Goal: Information Seeking & Learning: Learn about a topic

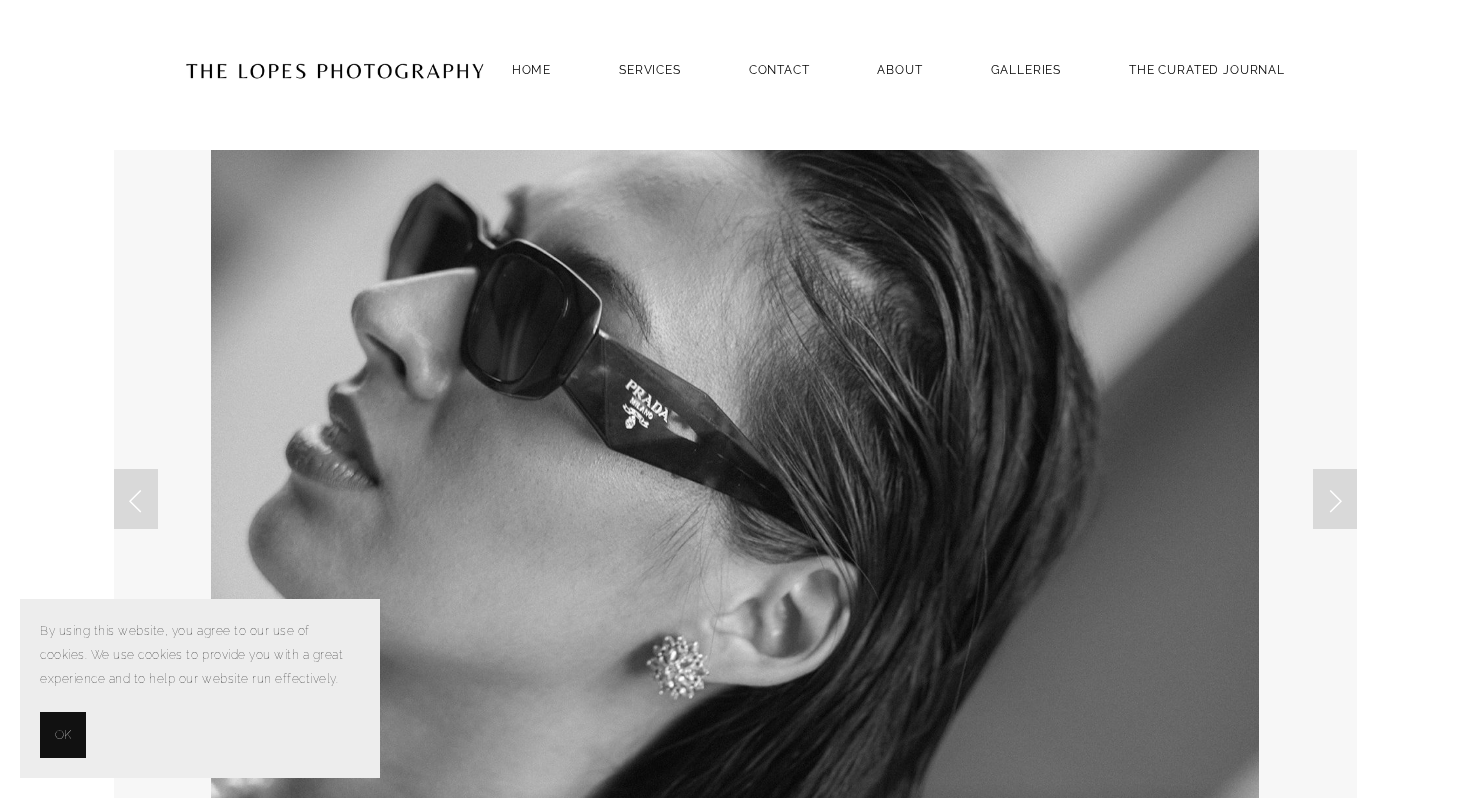
scroll to position [8, 0]
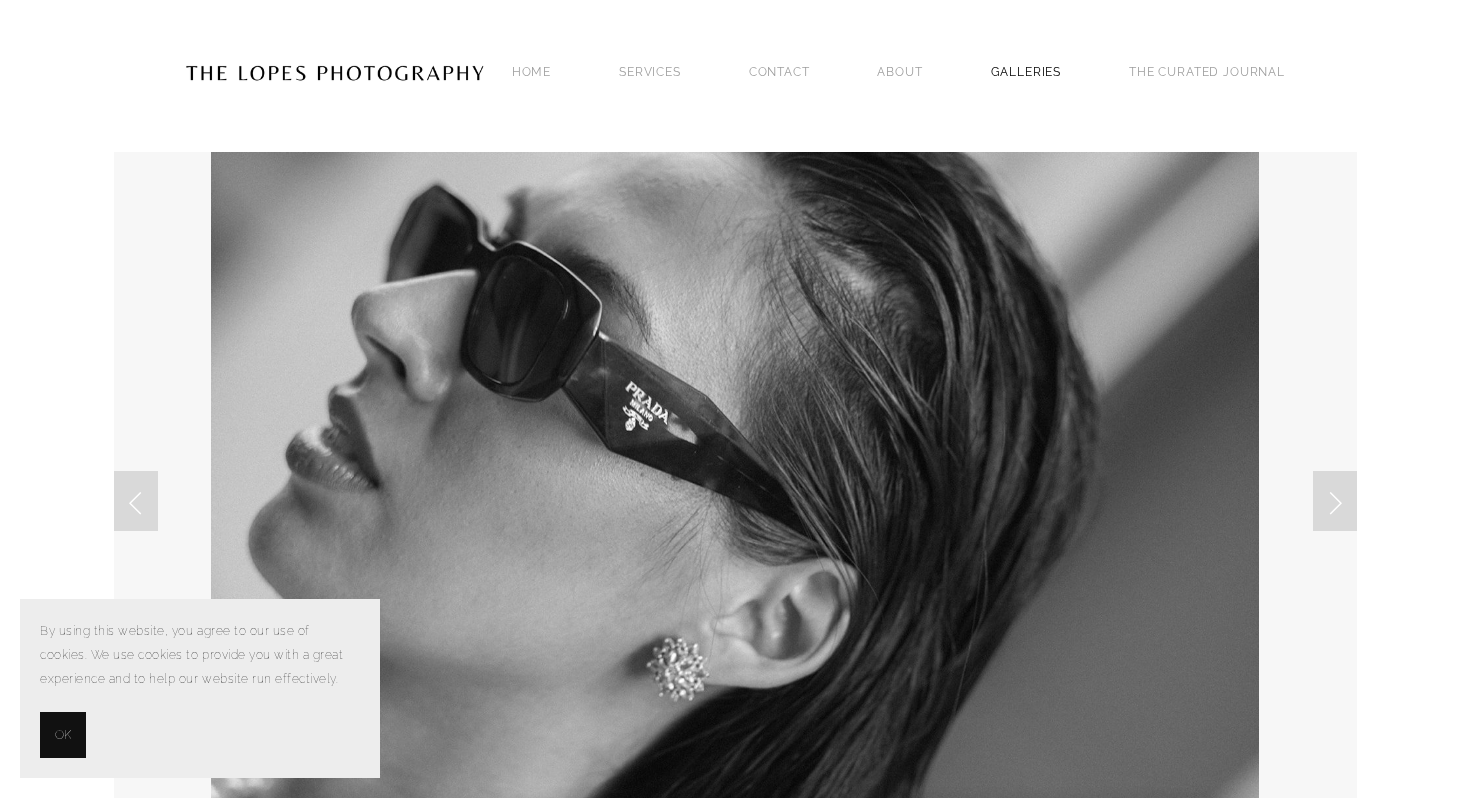
click at [1028, 64] on link "GALLERIES" at bounding box center [1026, 71] width 71 height 27
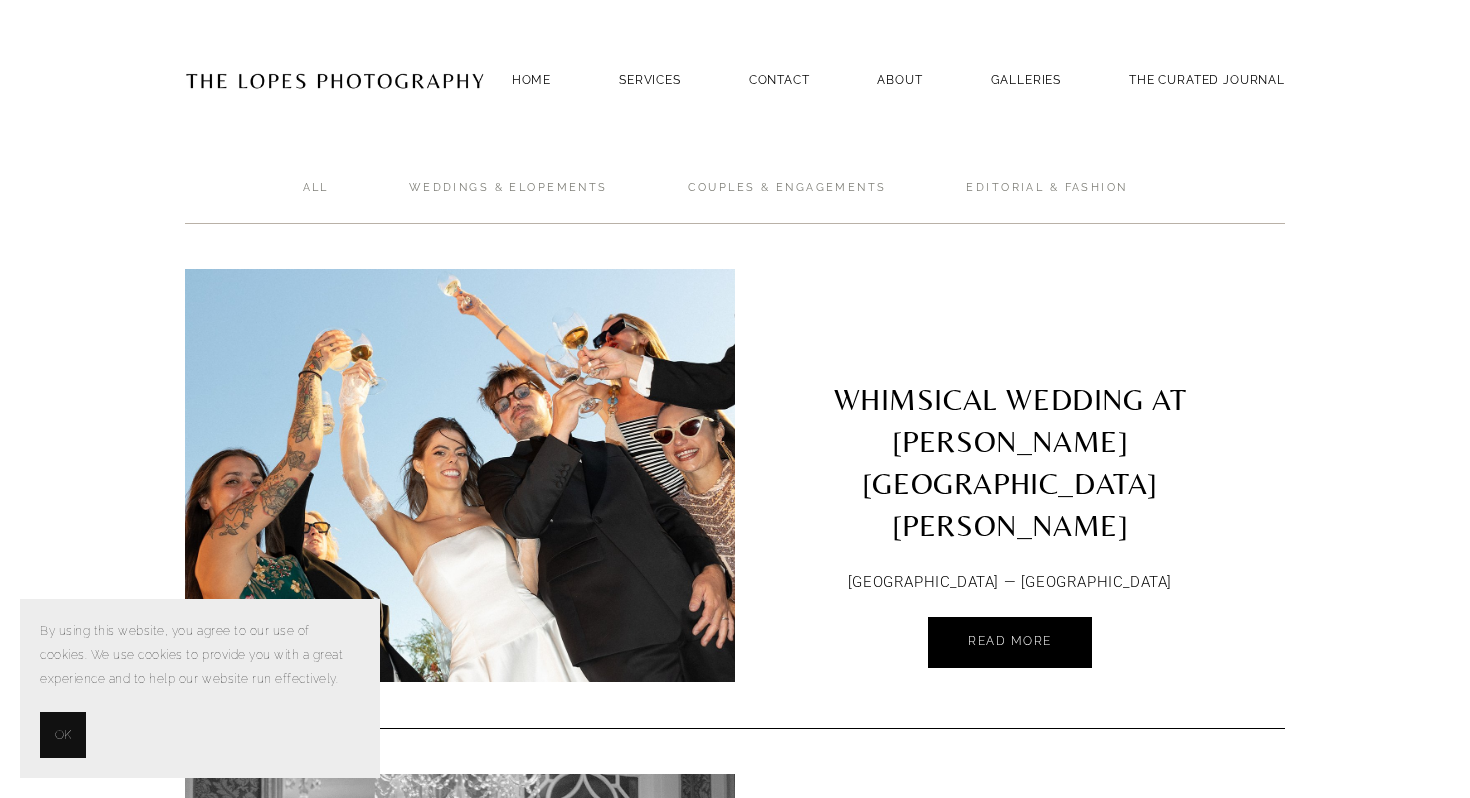
click at [65, 733] on span "OK" at bounding box center [63, 735] width 16 height 24
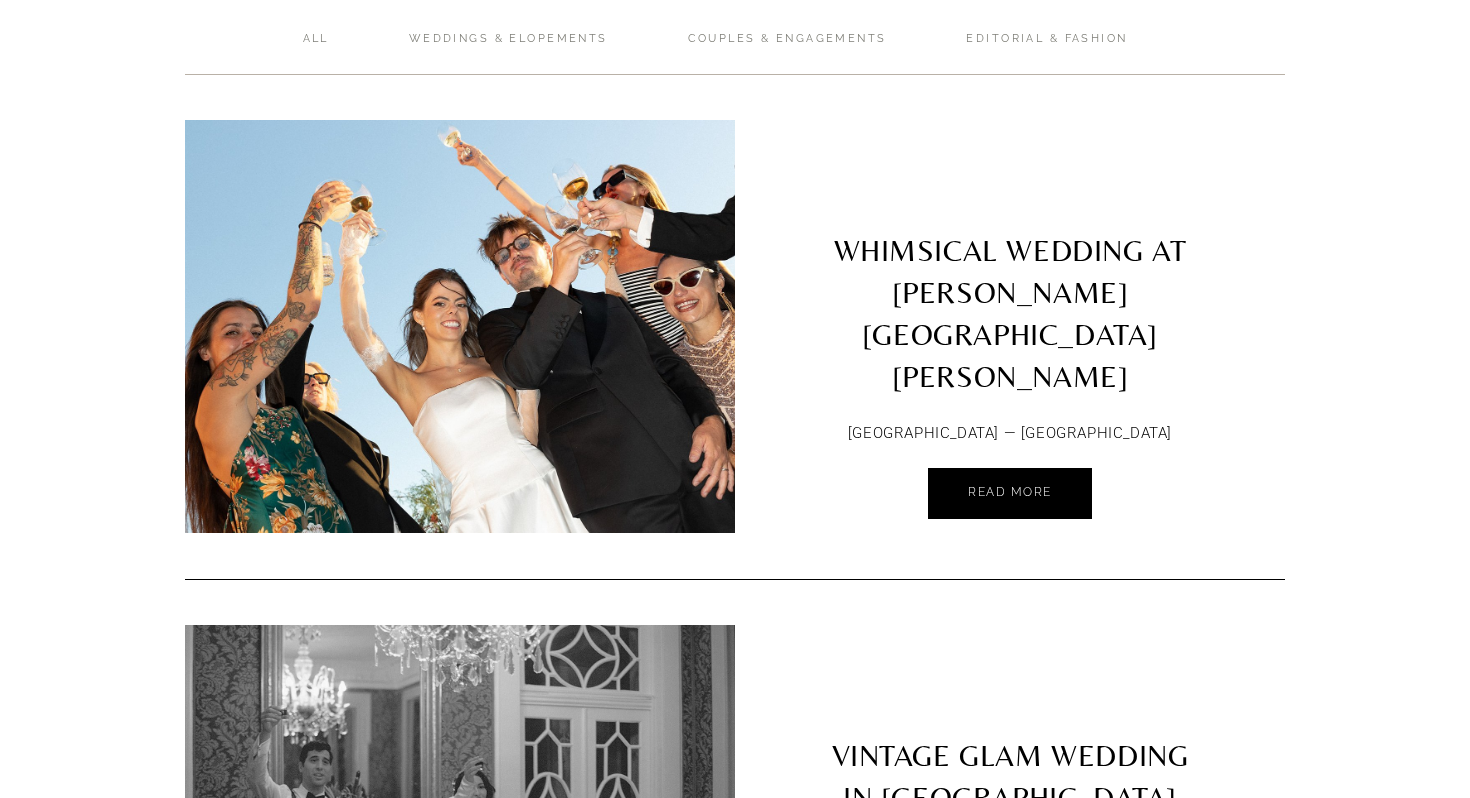
scroll to position [158, 0]
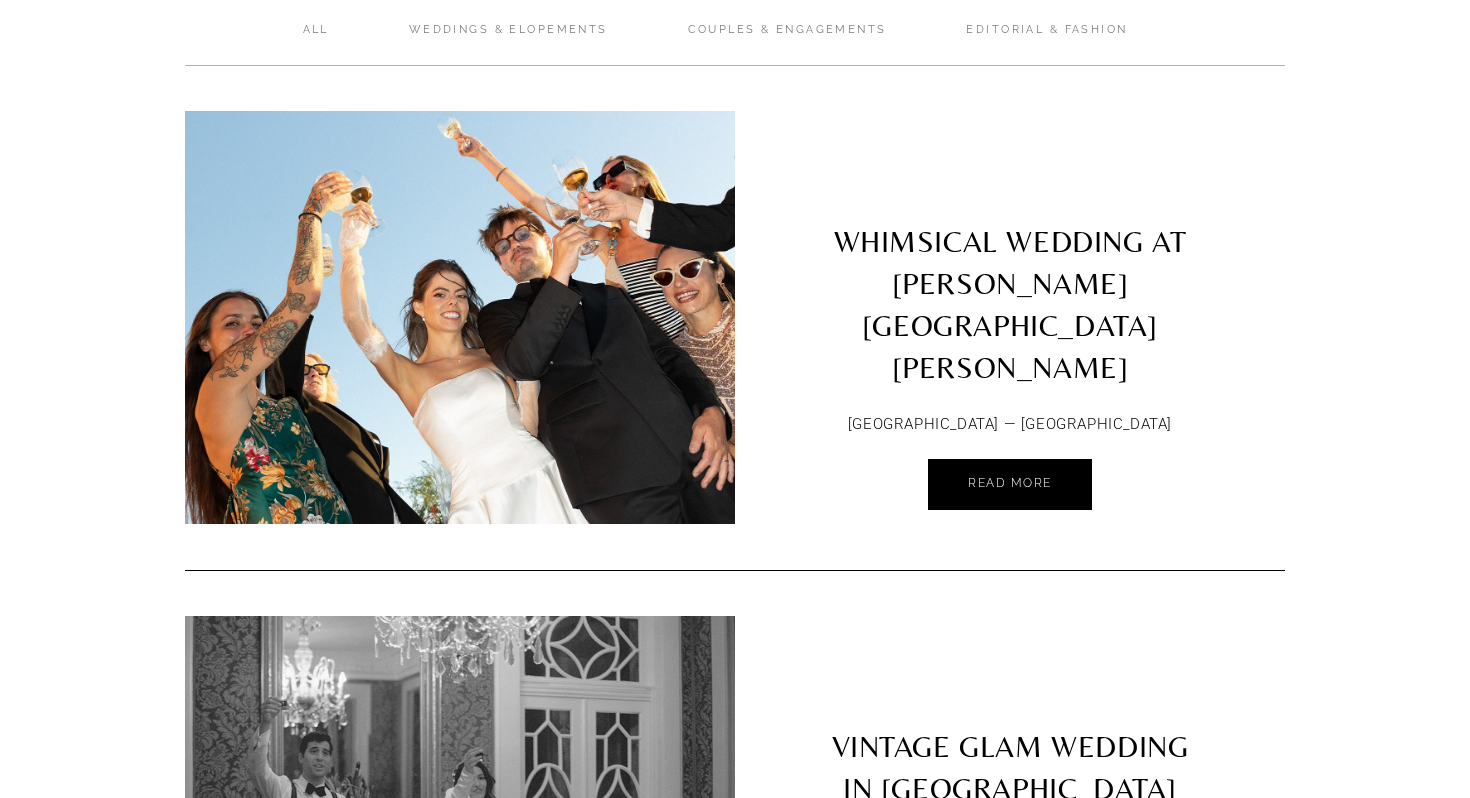
click at [614, 419] on img at bounding box center [460, 317] width 622 height 413
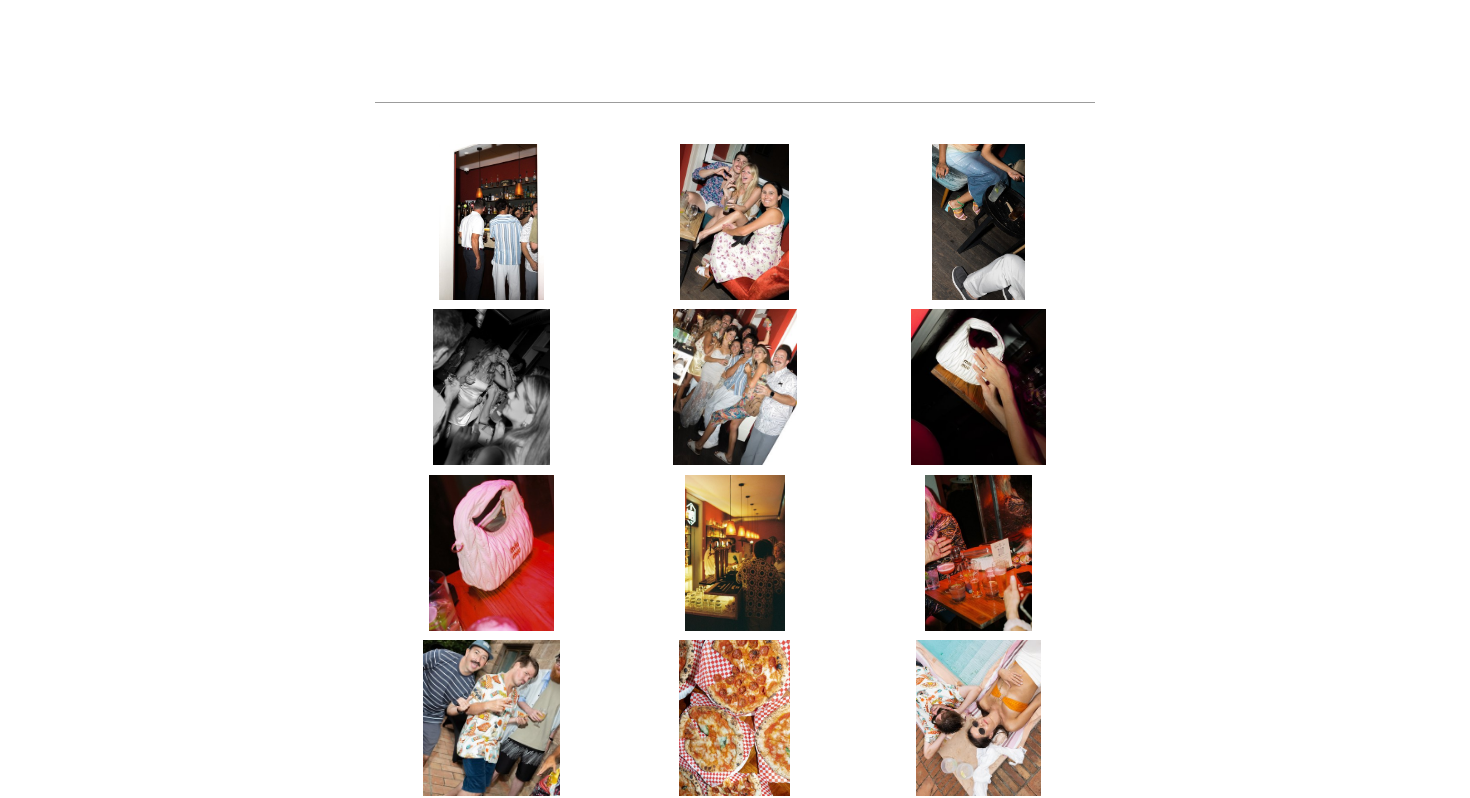
scroll to position [774, 0]
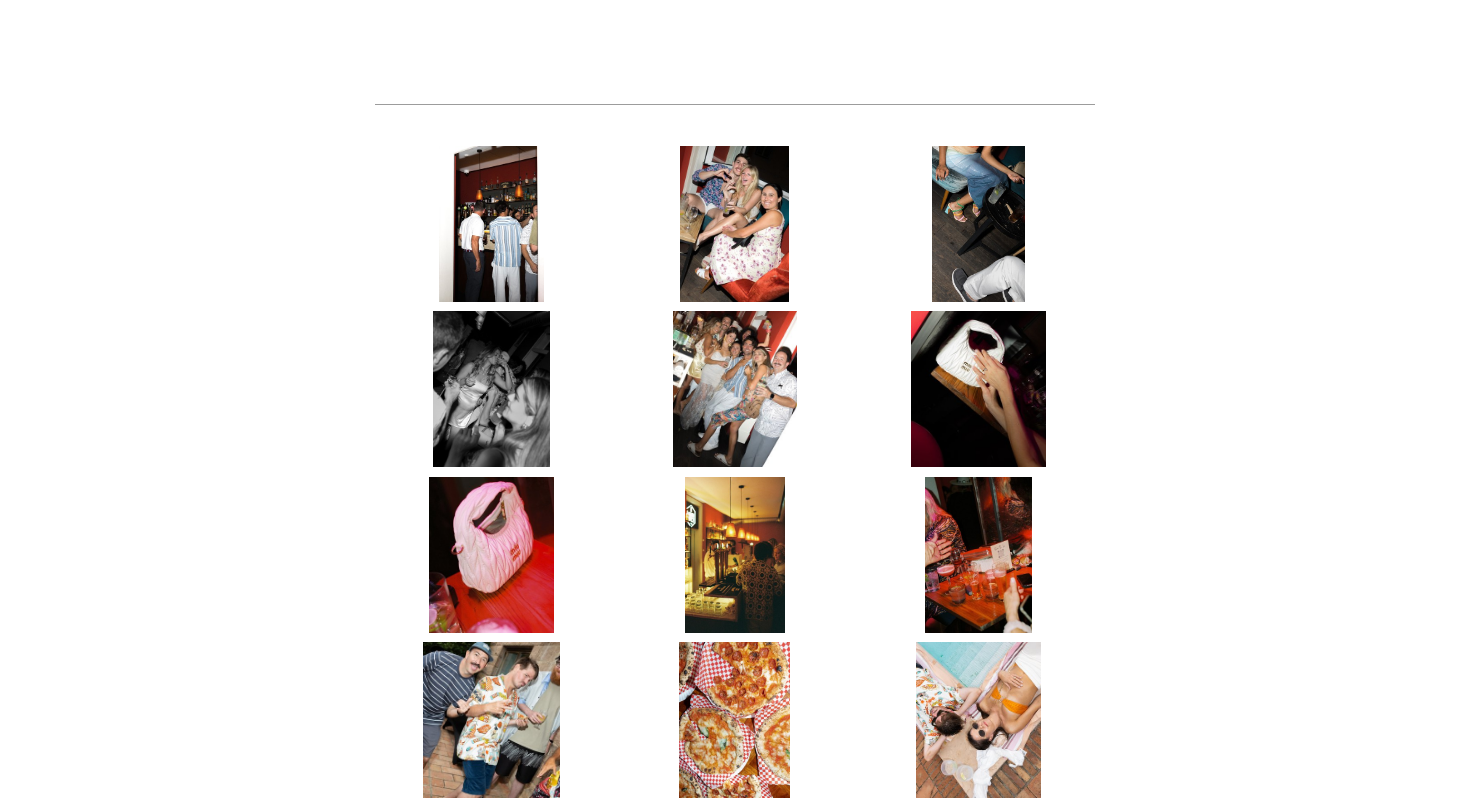
click at [499, 146] on img at bounding box center [491, 224] width 105 height 156
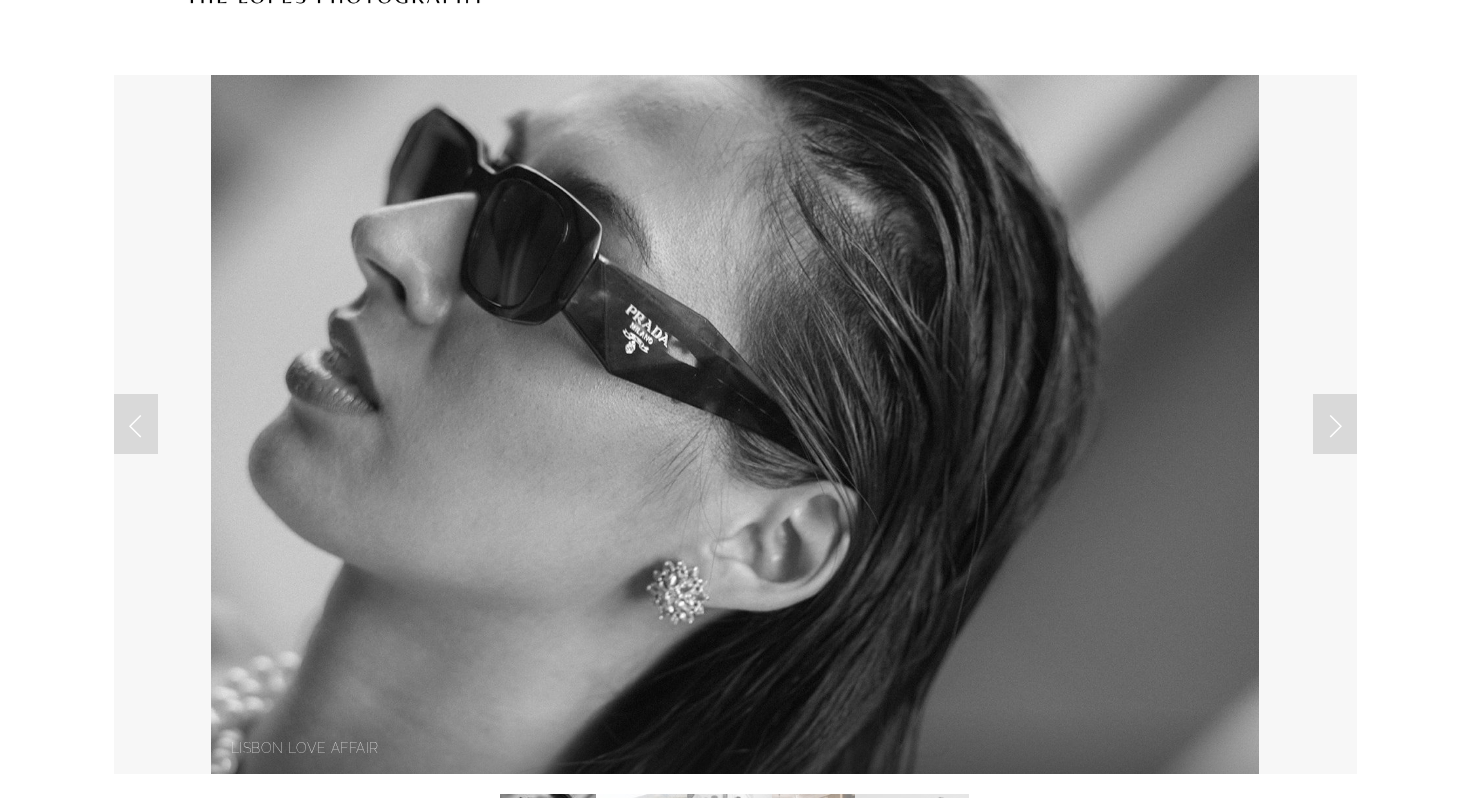
scroll to position [191, 0]
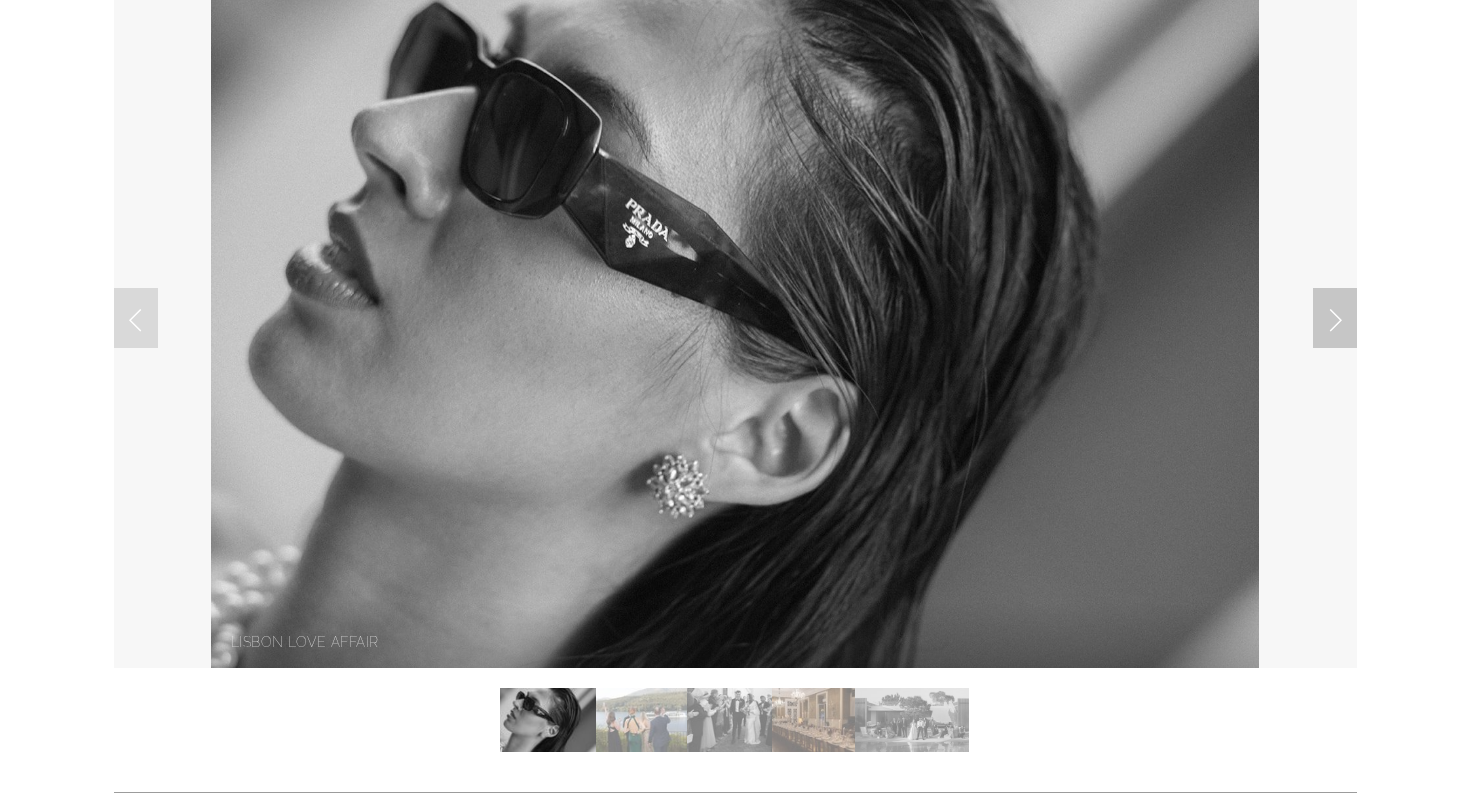
click at [1340, 326] on link "Next Slide" at bounding box center [1335, 318] width 44 height 60
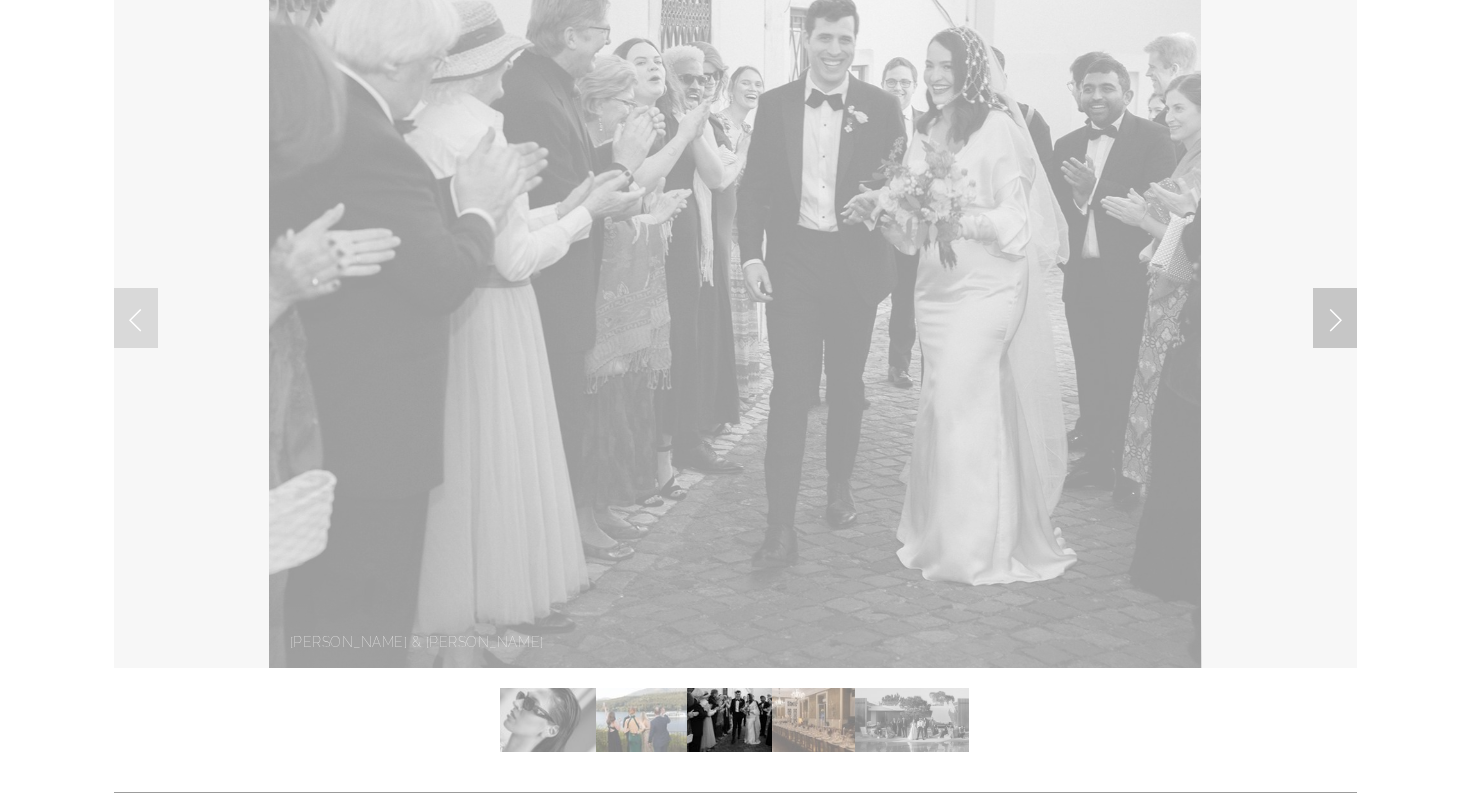
click at [1340, 324] on link "Next Slide" at bounding box center [1335, 318] width 44 height 60
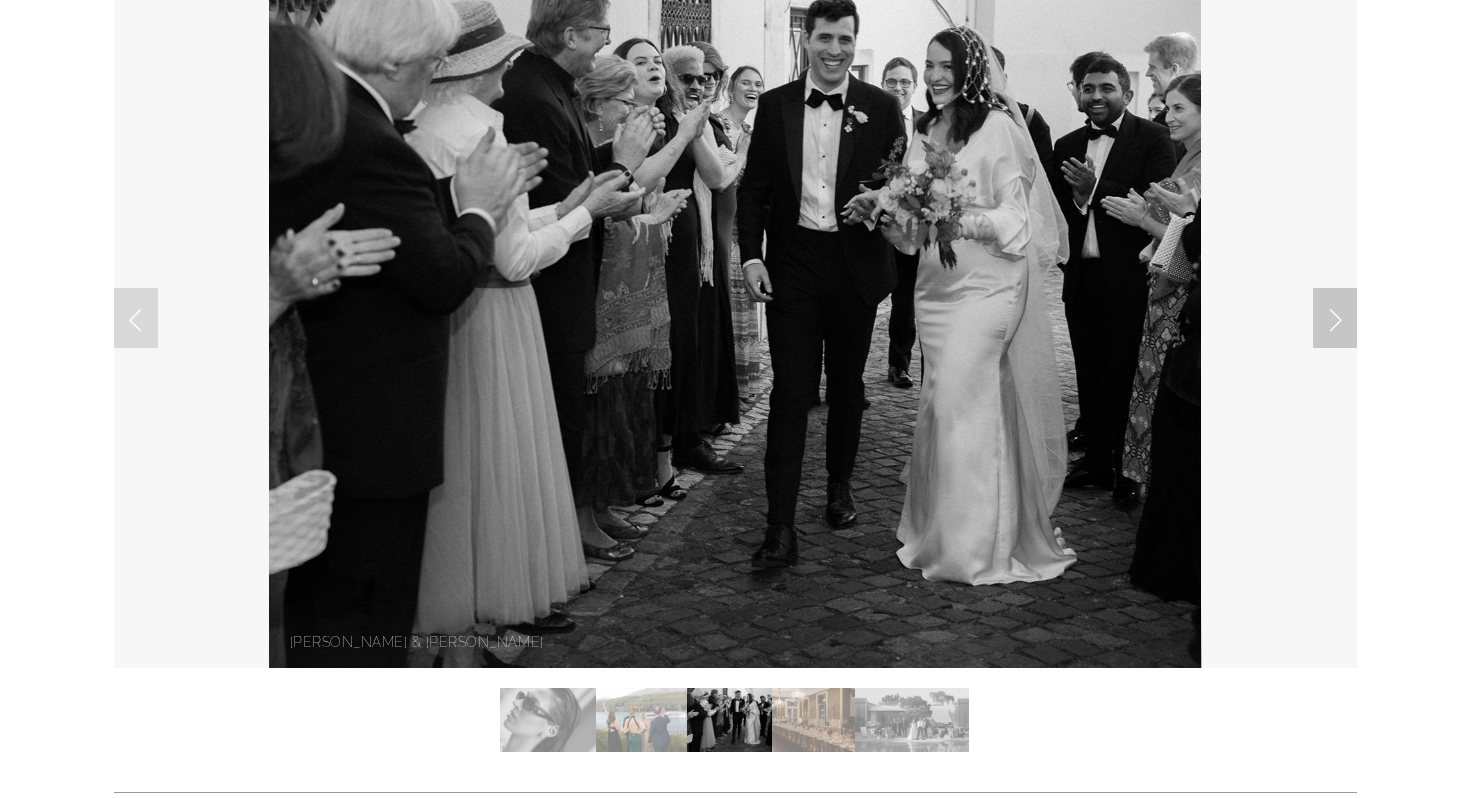
click at [1340, 324] on link "Next Slide" at bounding box center [1335, 318] width 44 height 60
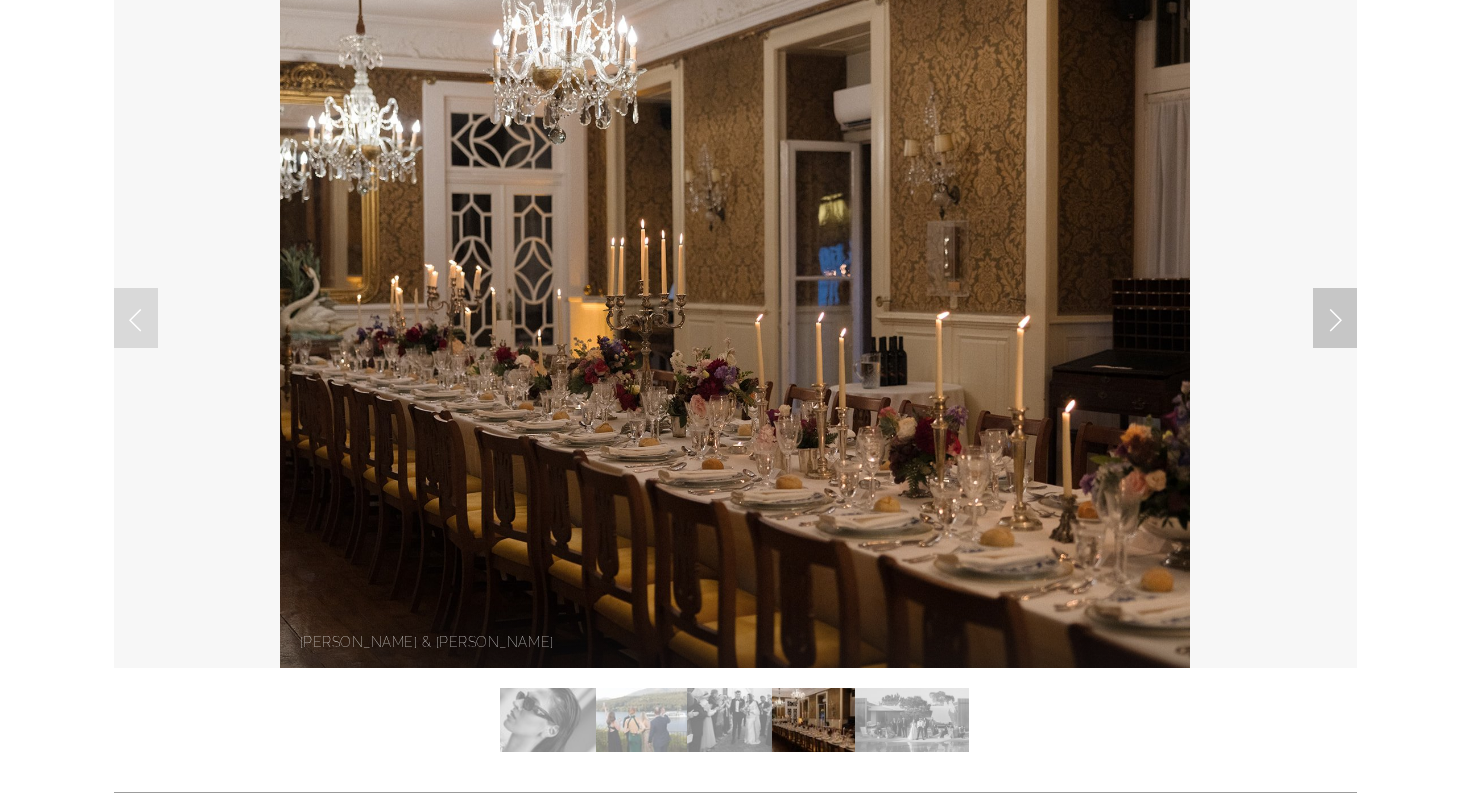
click at [1340, 324] on link "Next Slide" at bounding box center [1335, 318] width 44 height 60
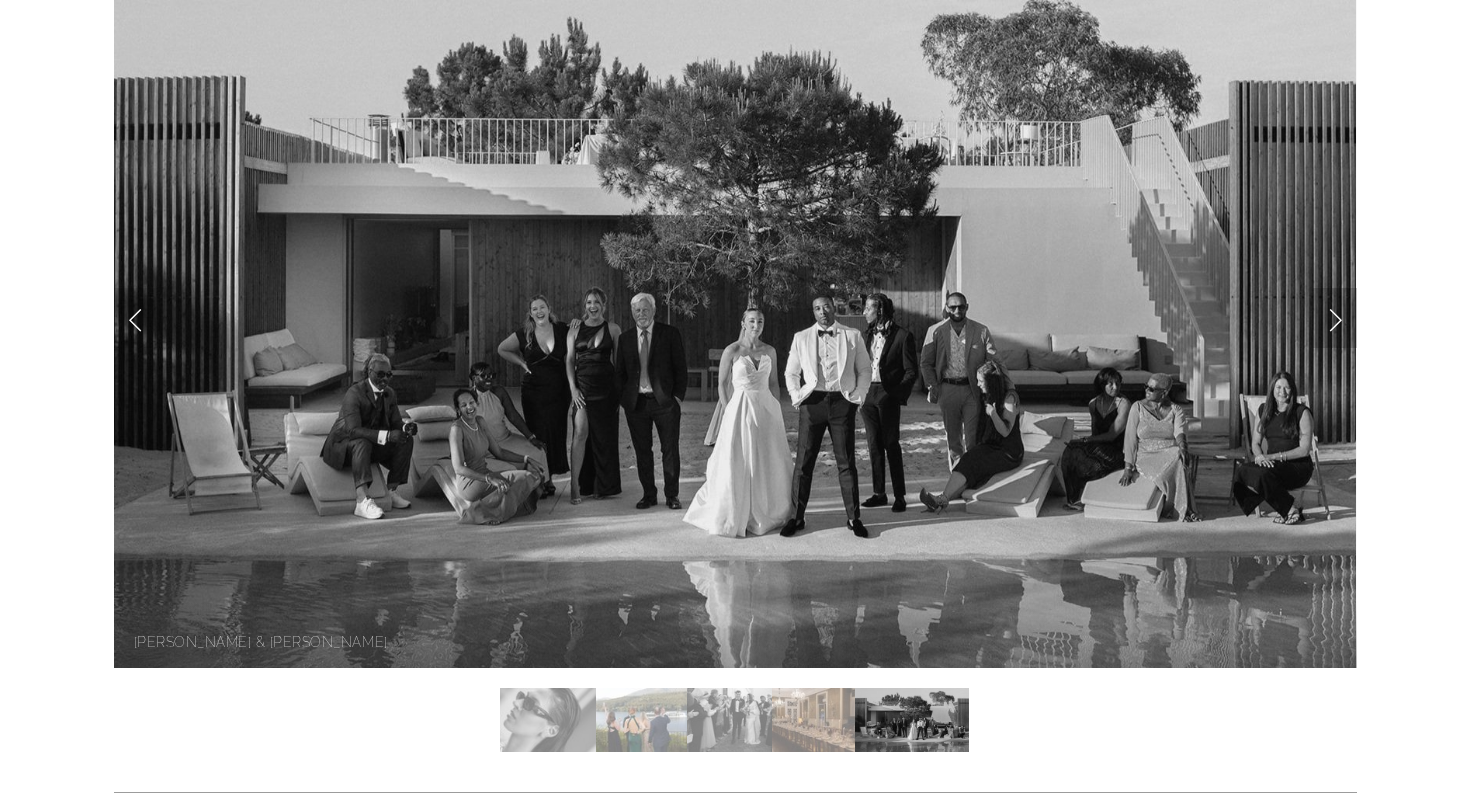
click at [1340, 324] on link "Next Slide" at bounding box center [1335, 318] width 44 height 60
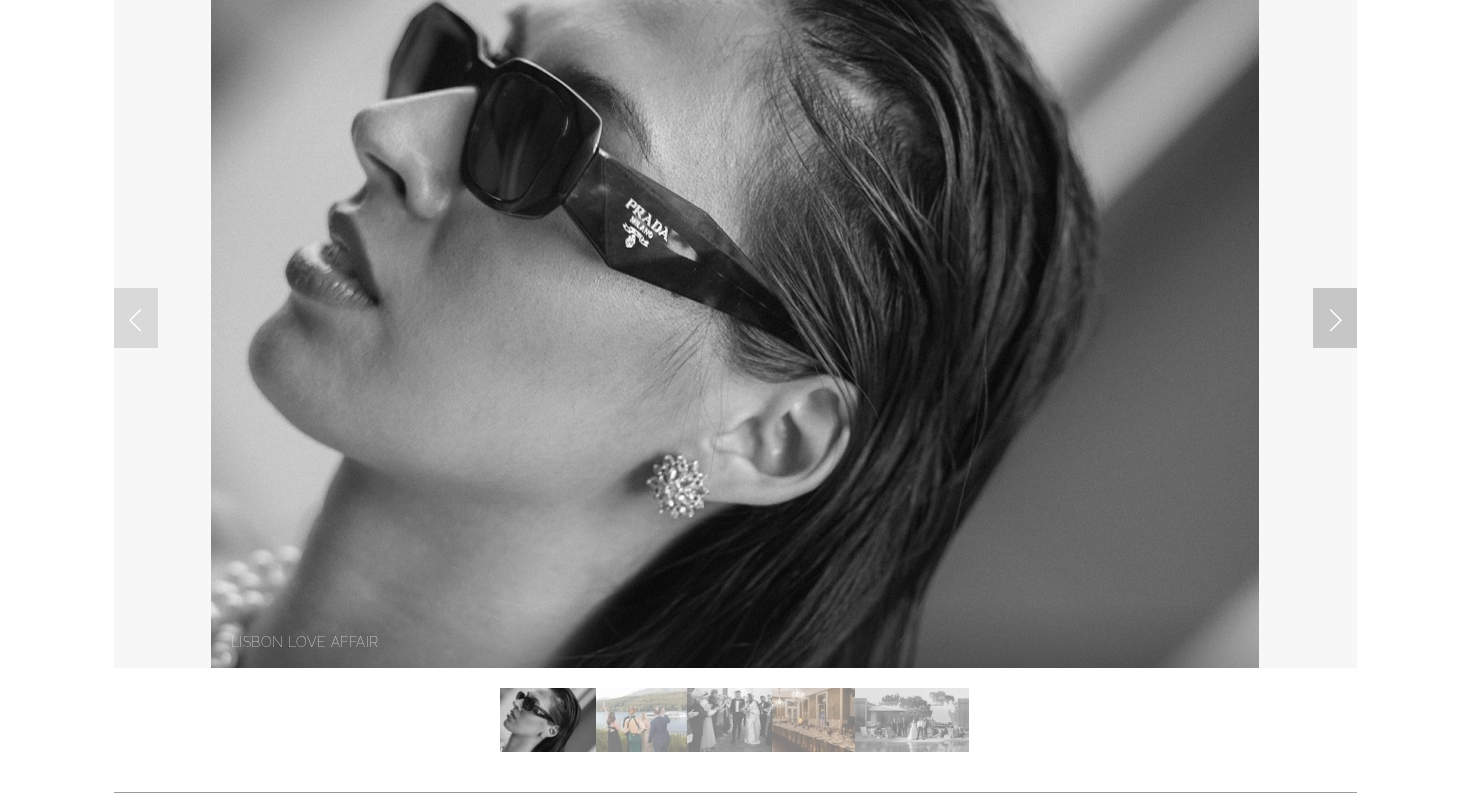
click at [1340, 324] on link "Next Slide" at bounding box center [1335, 318] width 44 height 60
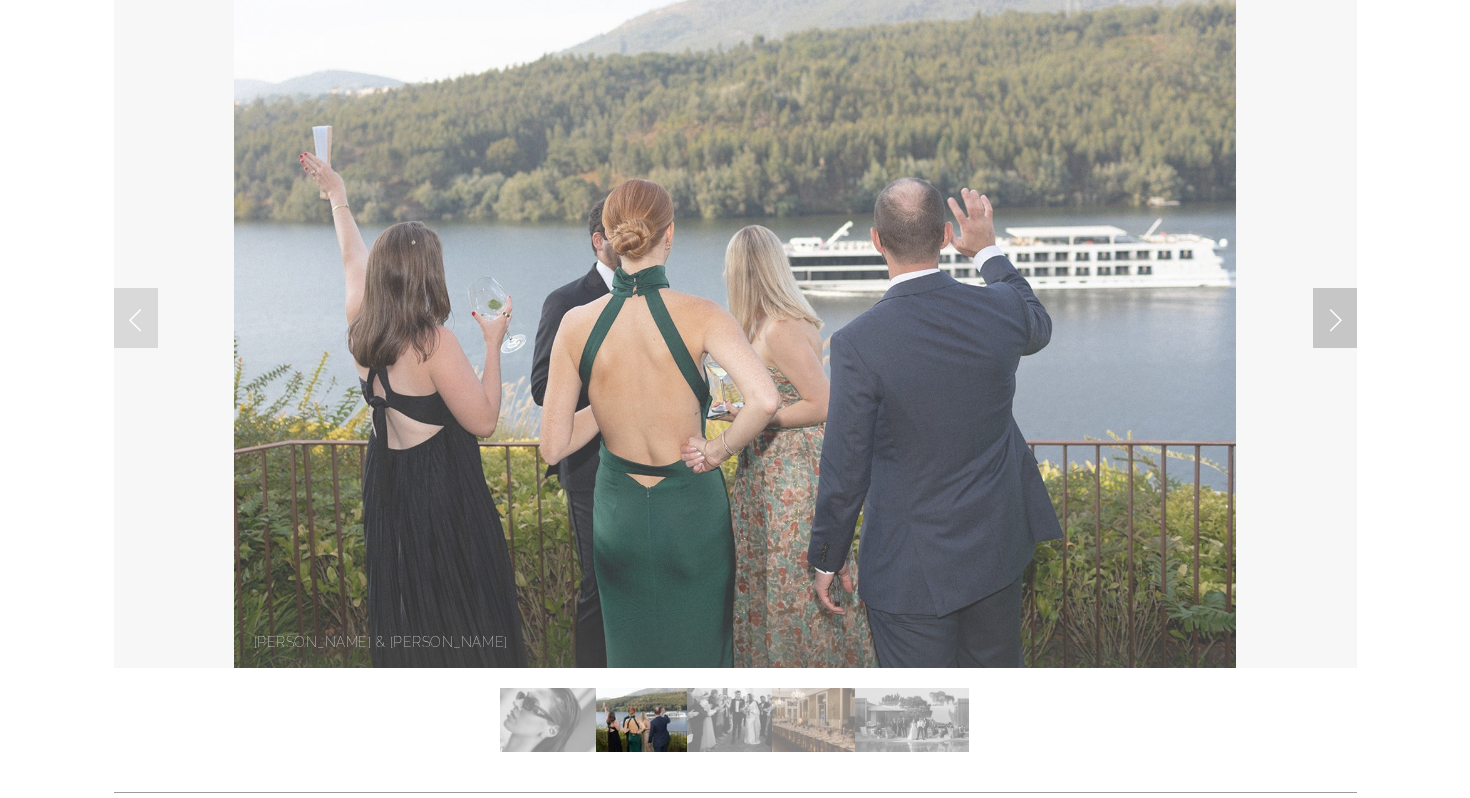
scroll to position [0, 0]
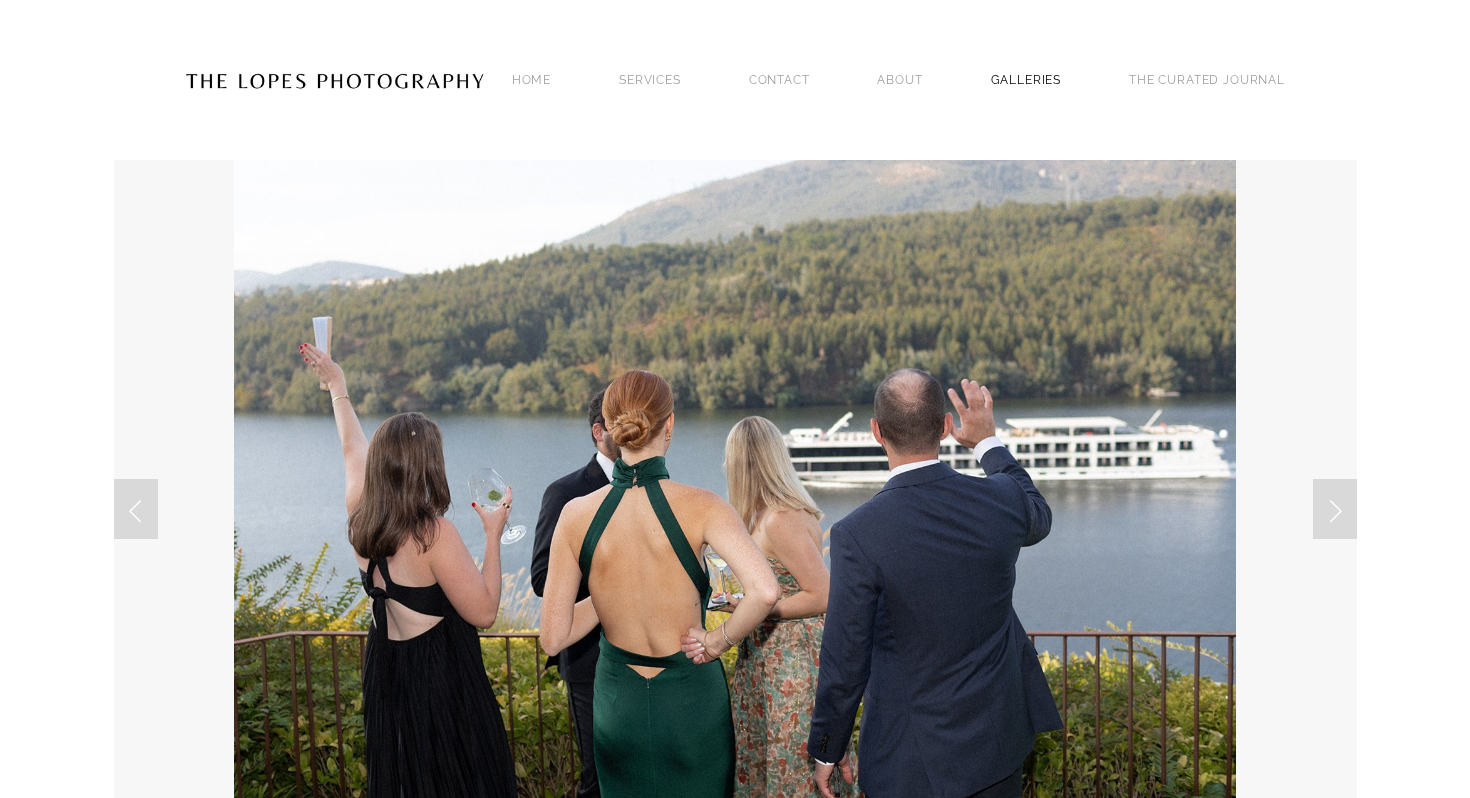
click at [1062, 66] on link "GALLERIES" at bounding box center [1026, 79] width 71 height 27
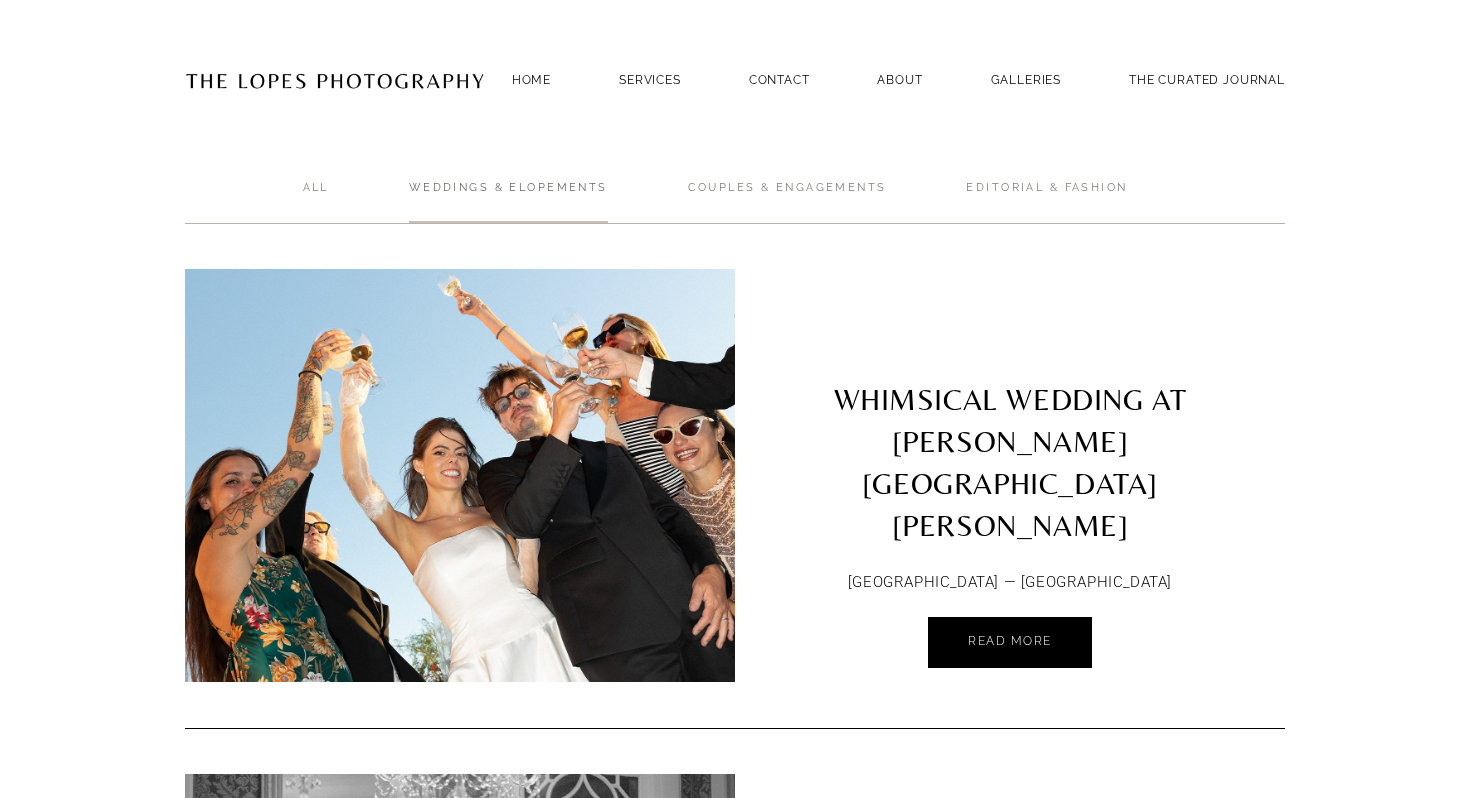
click at [535, 184] on link "Weddings & Elopements" at bounding box center [508, 202] width 199 height 44
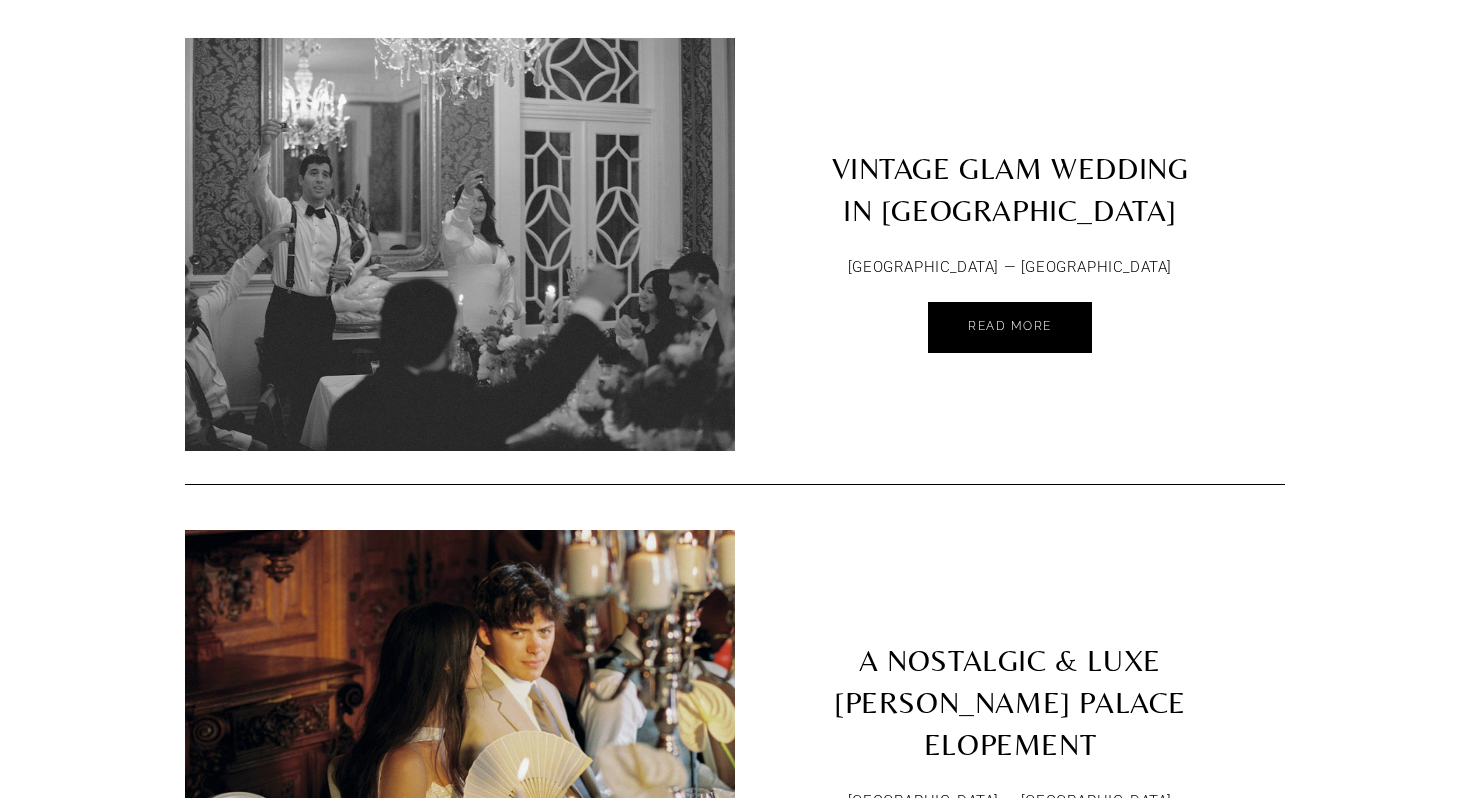
scroll to position [1056, 0]
